Goal: Information Seeking & Learning: Learn about a topic

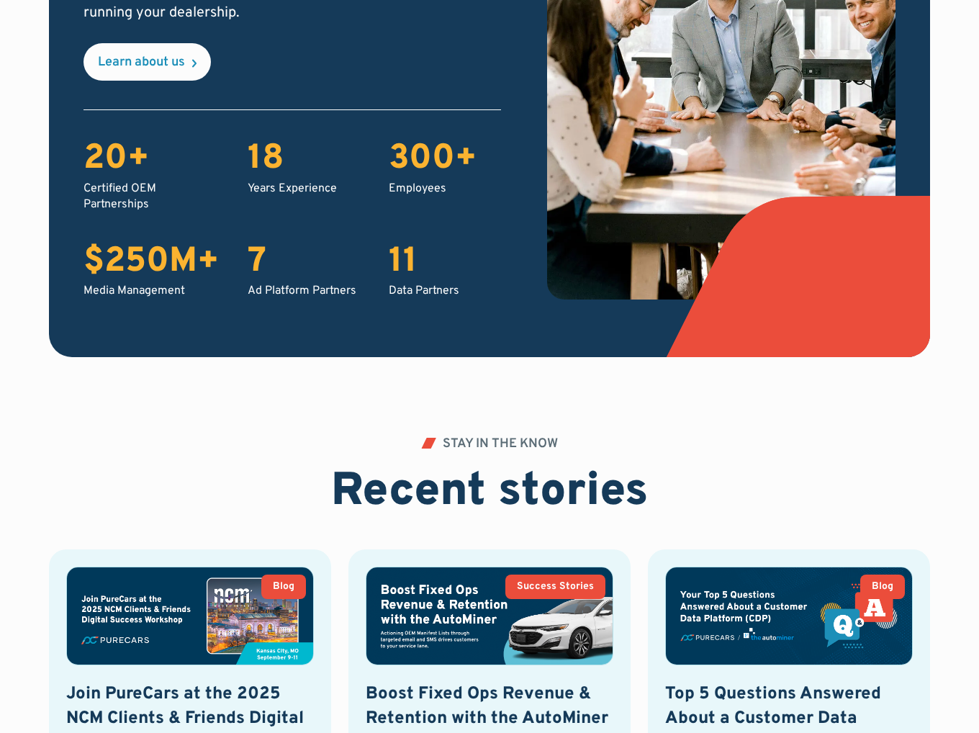
scroll to position [2737, 0]
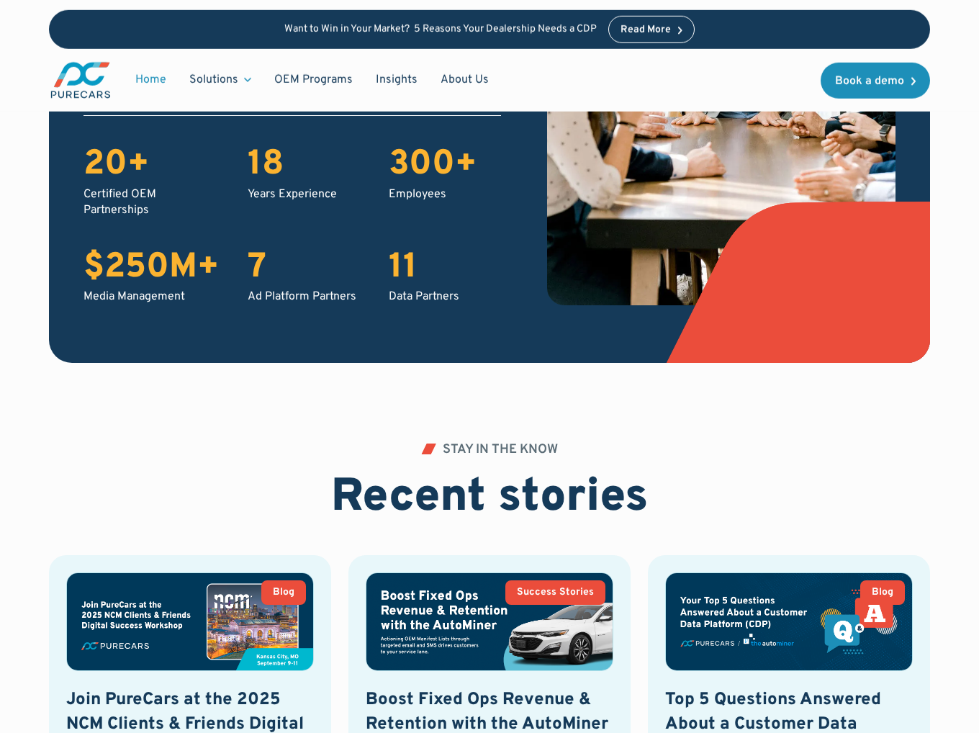
click at [125, 271] on div "$250M+" at bounding box center [151, 269] width 135 height 42
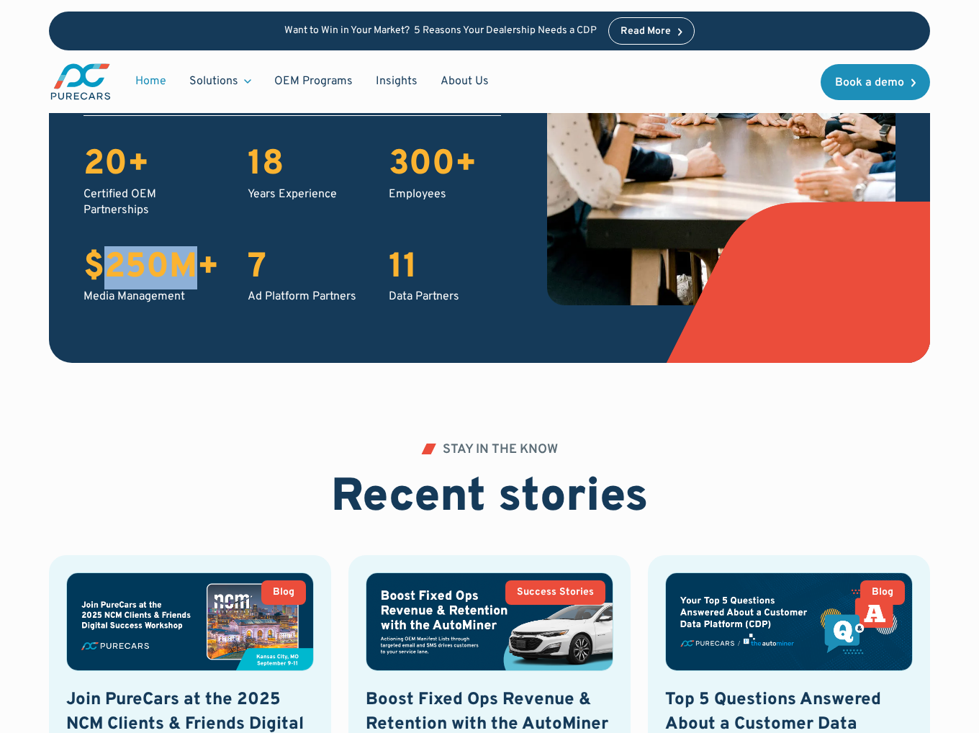
click at [125, 271] on div "$250M+" at bounding box center [151, 269] width 135 height 42
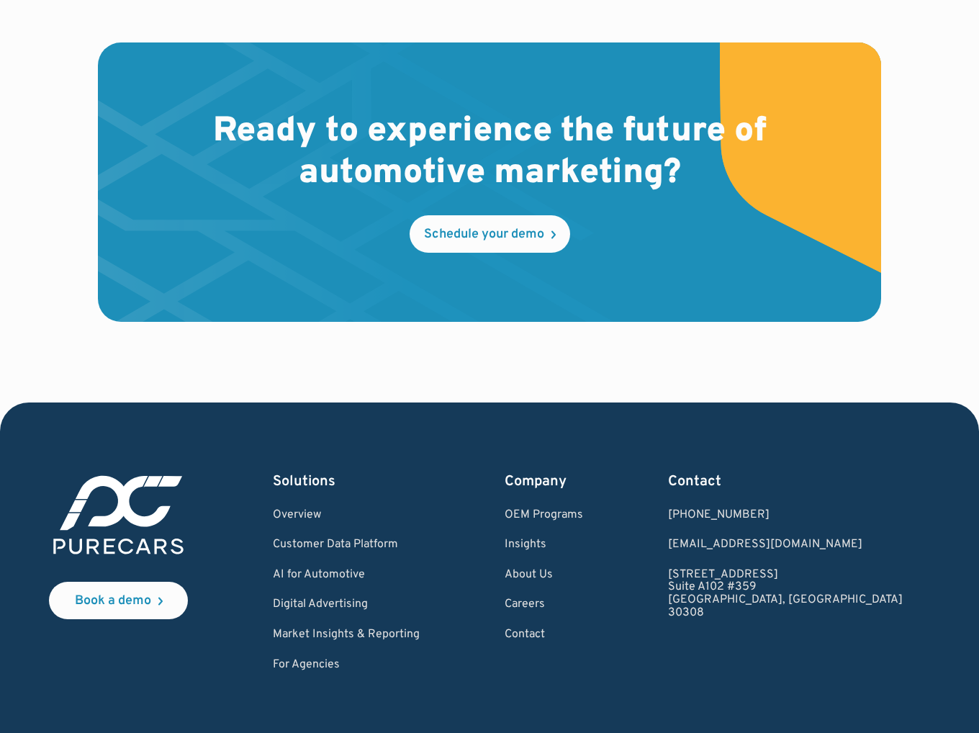
scroll to position [4122, 0]
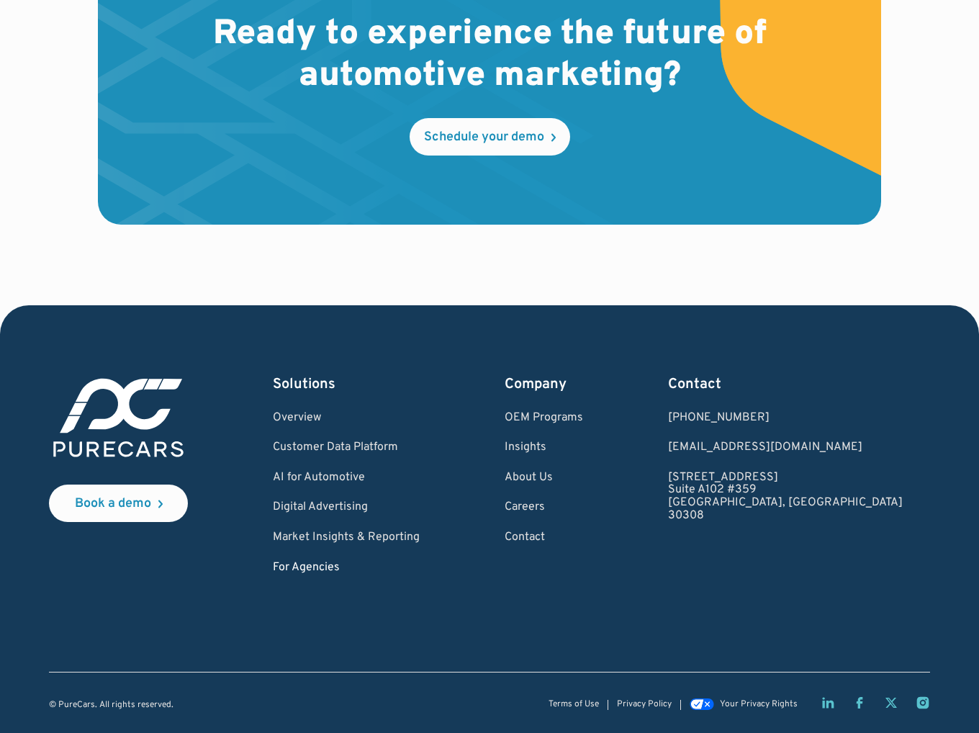
click at [323, 566] on link "For Agencies" at bounding box center [346, 568] width 147 height 13
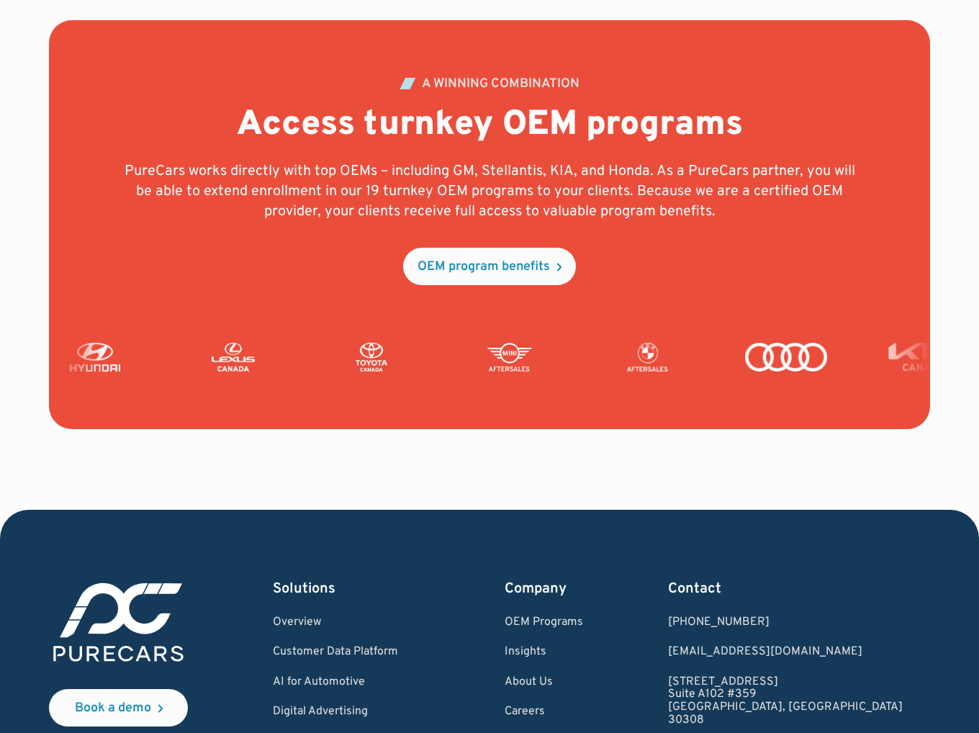
scroll to position [3445, 0]
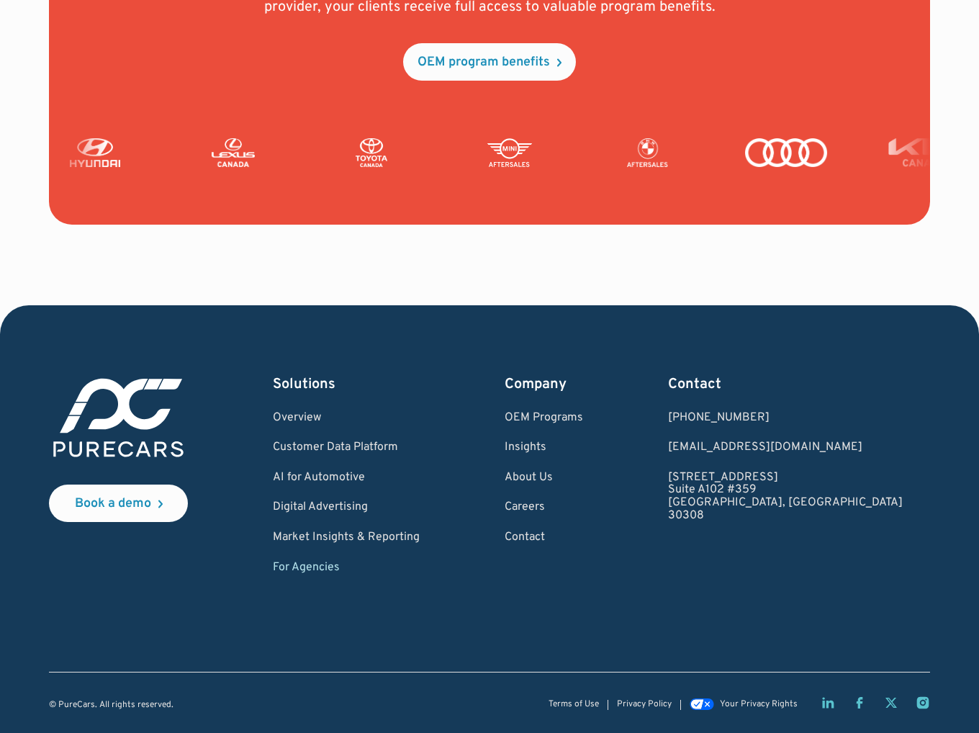
click at [832, 705] on icon "LinkedIn page" at bounding box center [828, 703] width 12 height 11
click at [441, 65] on div "OEM program benefits" at bounding box center [484, 62] width 133 height 13
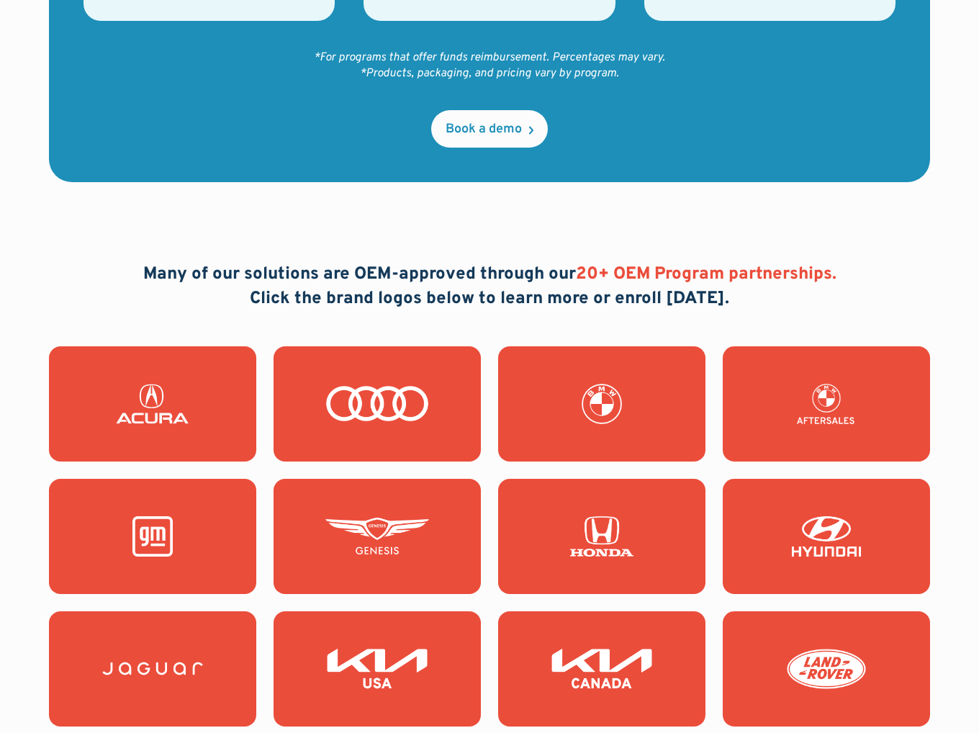
scroll to position [1296, 0]
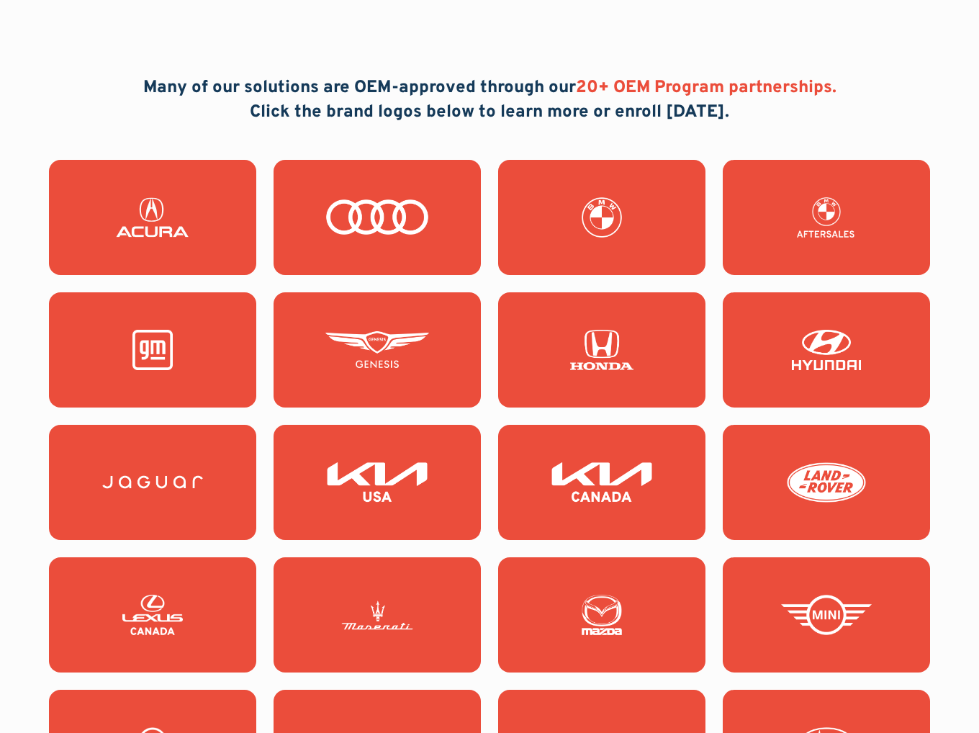
click at [409, 197] on img at bounding box center [378, 217] width 104 height 40
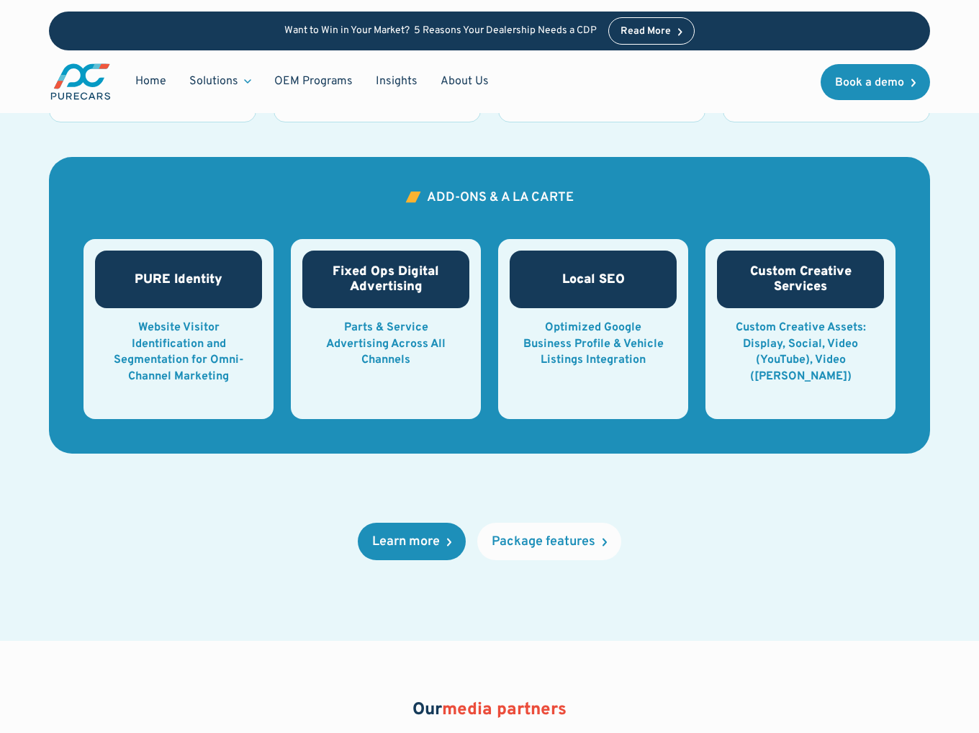
scroll to position [2304, 0]
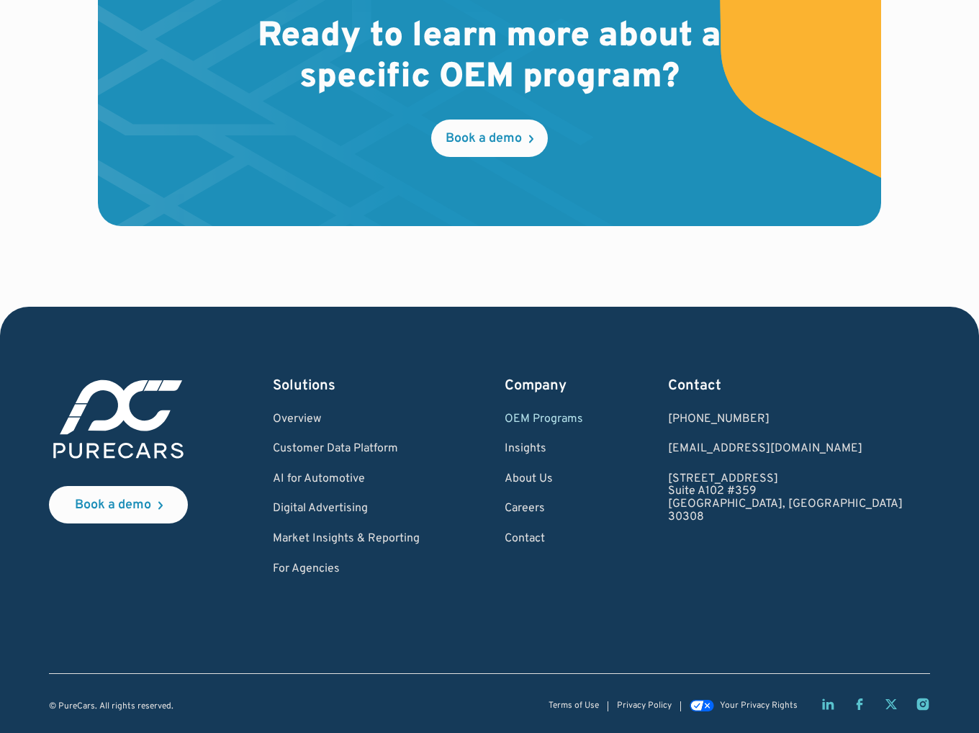
scroll to position [2369, 0]
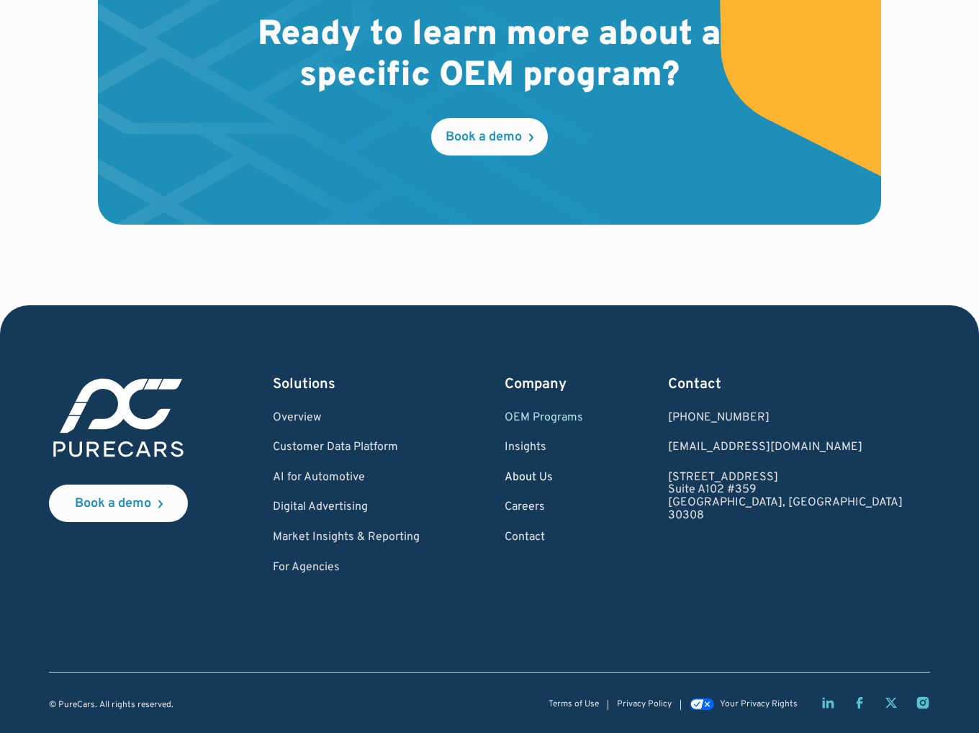
click at [579, 476] on link "About Us" at bounding box center [544, 478] width 78 height 13
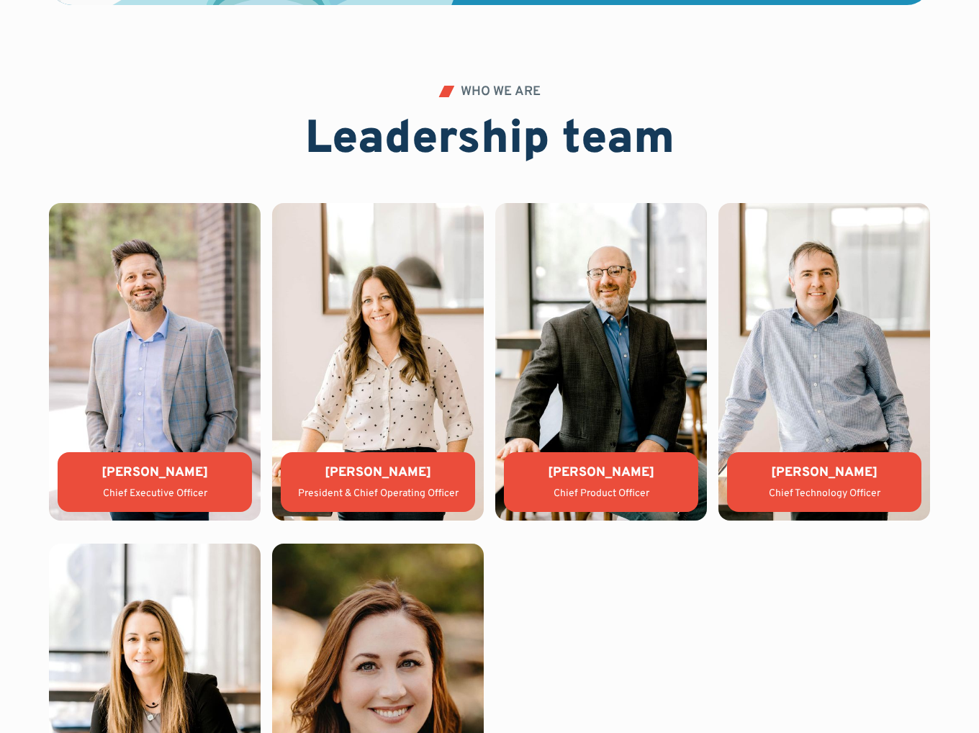
scroll to position [2953, 0]
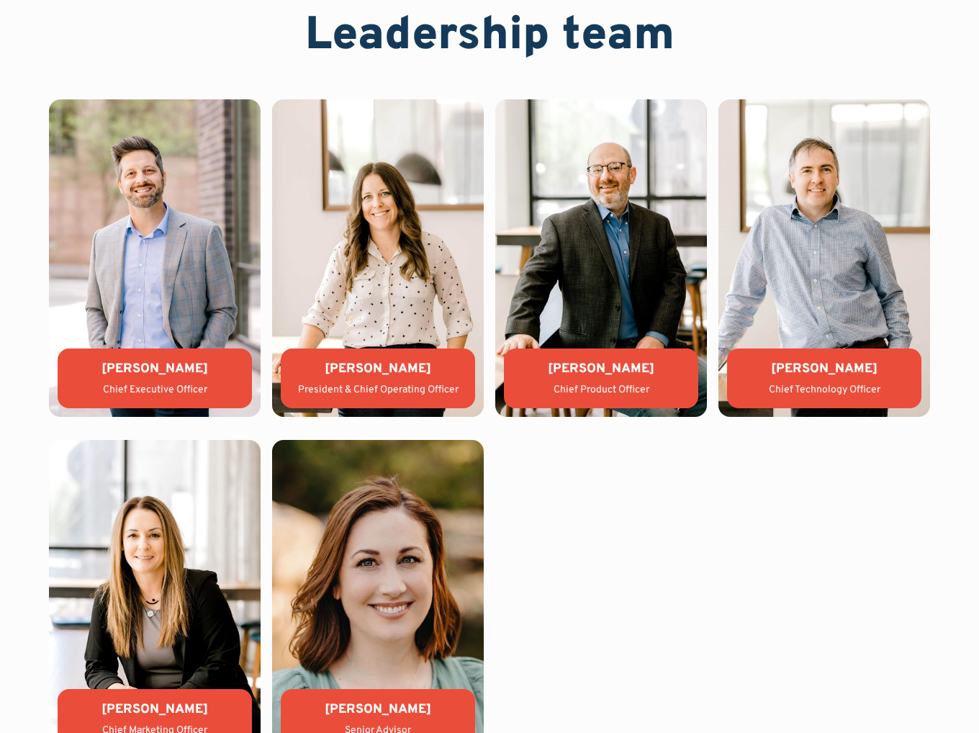
click at [354, 366] on div "[PERSON_NAME]" at bounding box center [377, 369] width 171 height 18
